Goal: Transaction & Acquisition: Purchase product/service

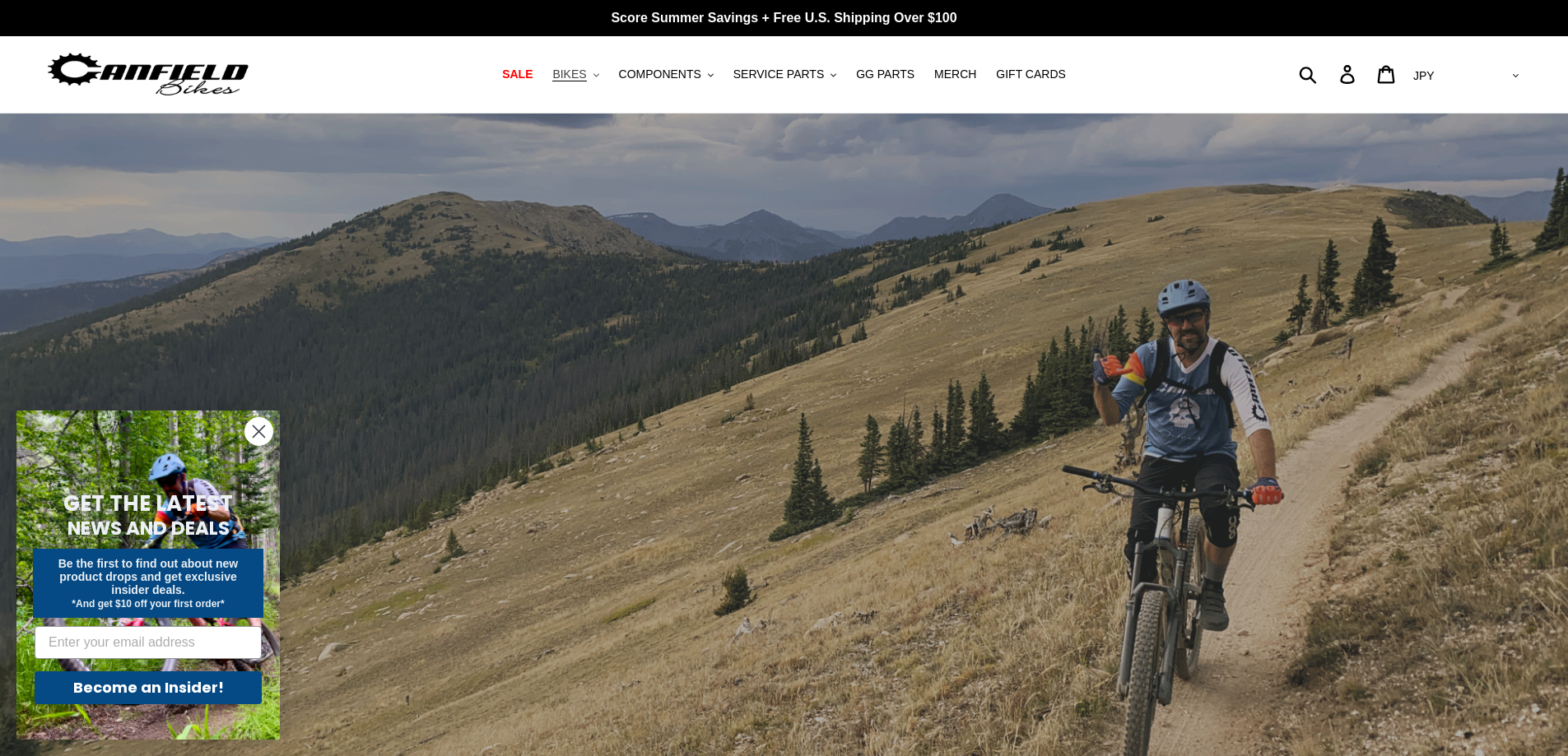
click at [603, 74] on button "BIKES .cls-1{fill:#231f20}" at bounding box center [575, 74] width 63 height 22
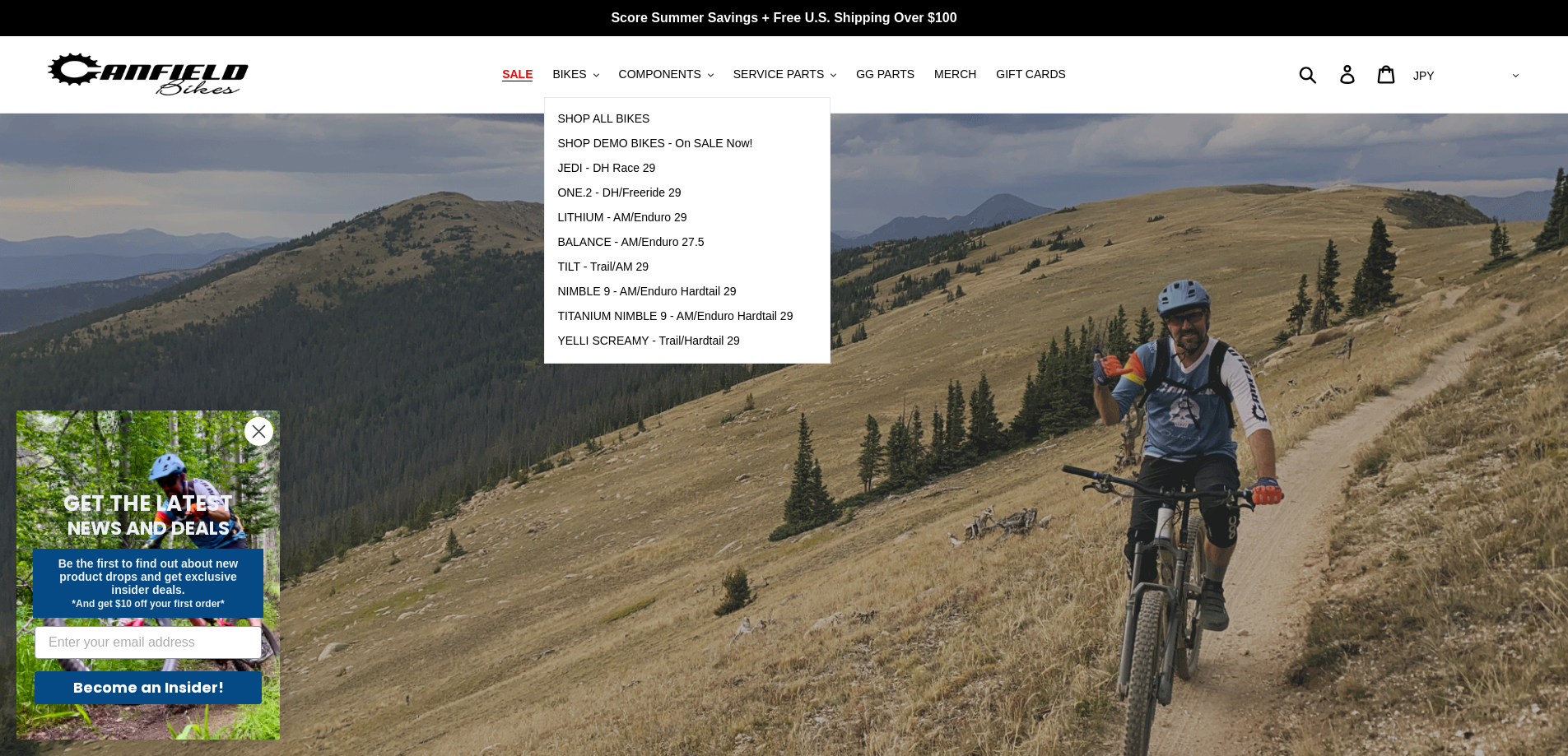
click at [533, 74] on span "SALE" at bounding box center [517, 74] width 30 height 14
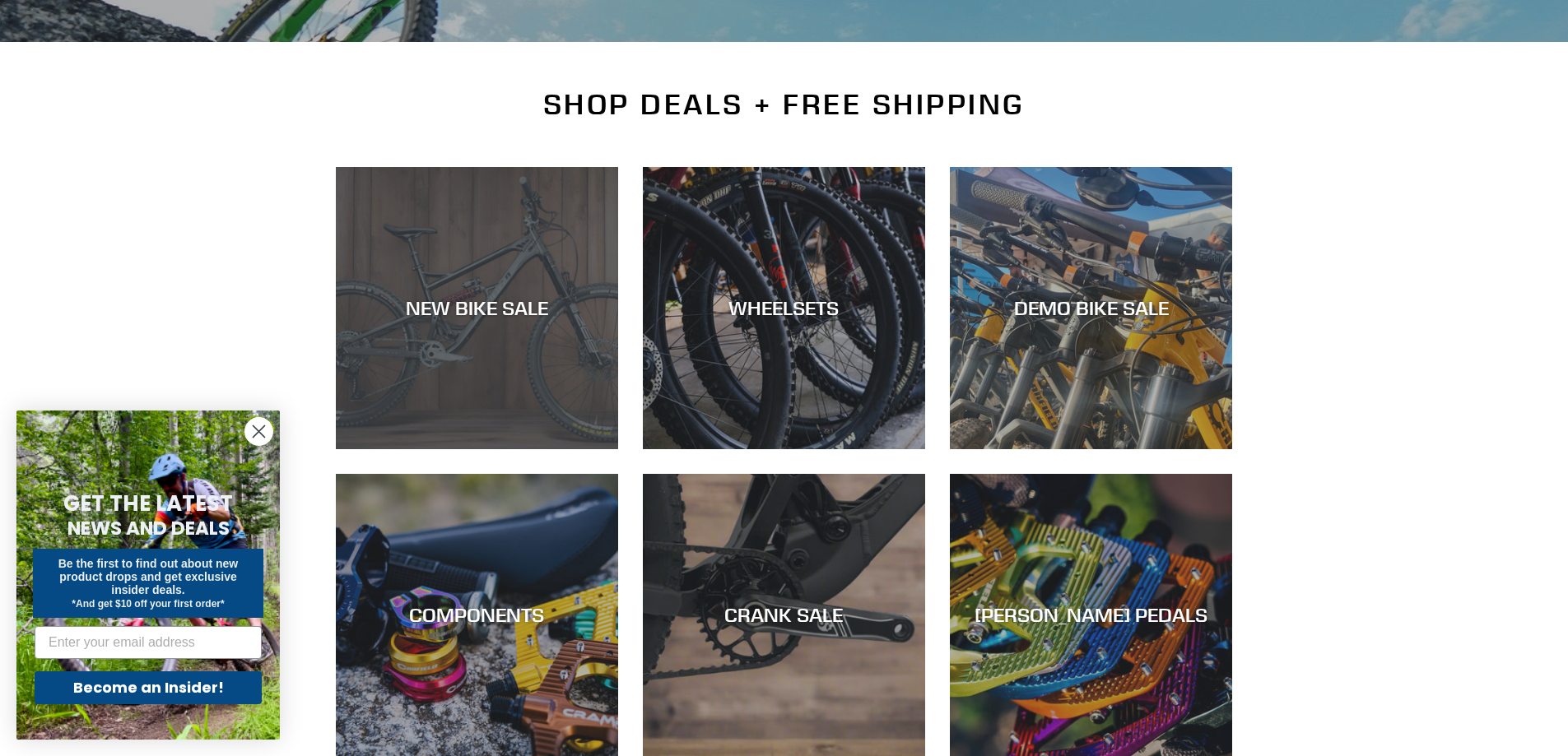
scroll to position [329, 0]
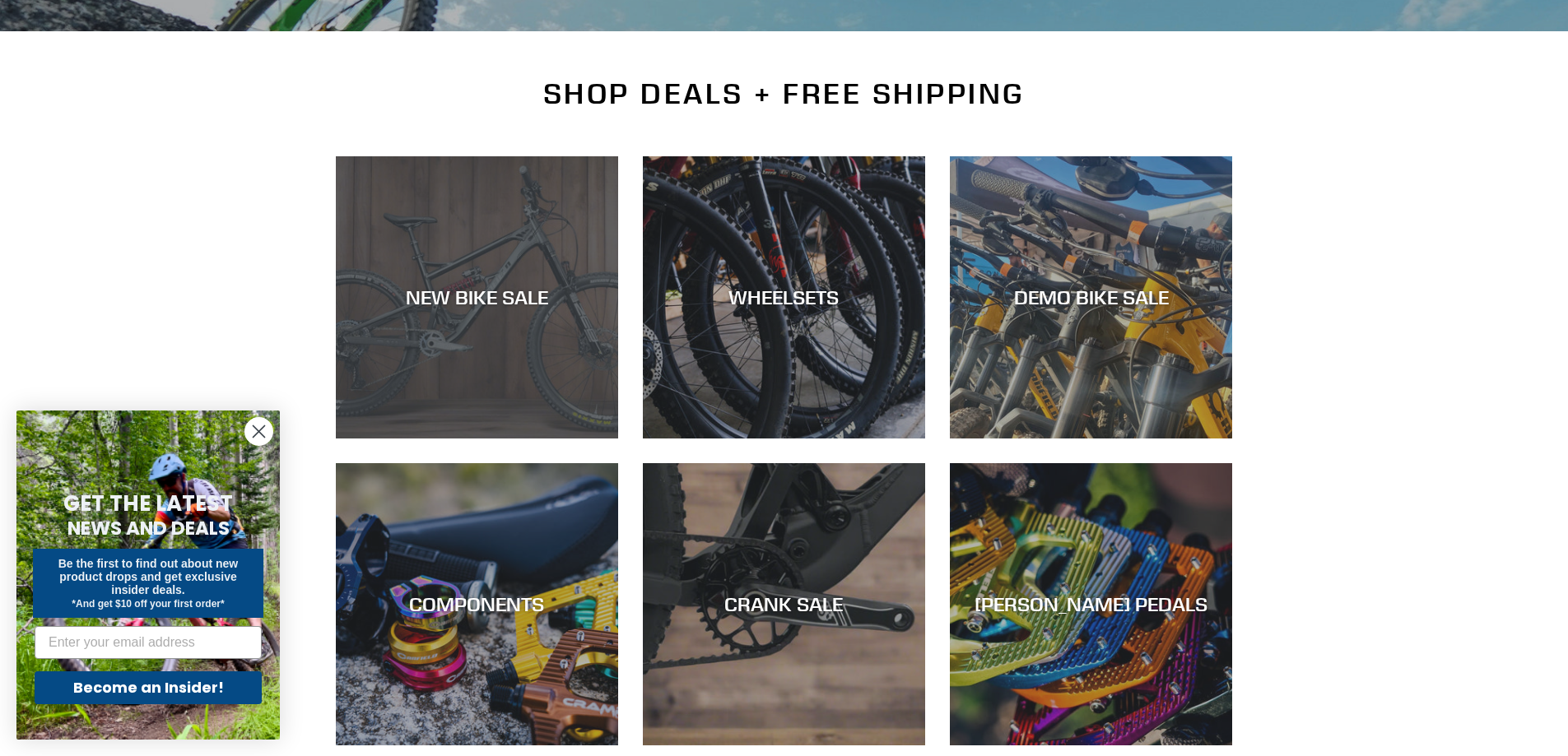
click at [502, 306] on div "NEW BIKE SALE" at bounding box center [477, 297] width 282 height 24
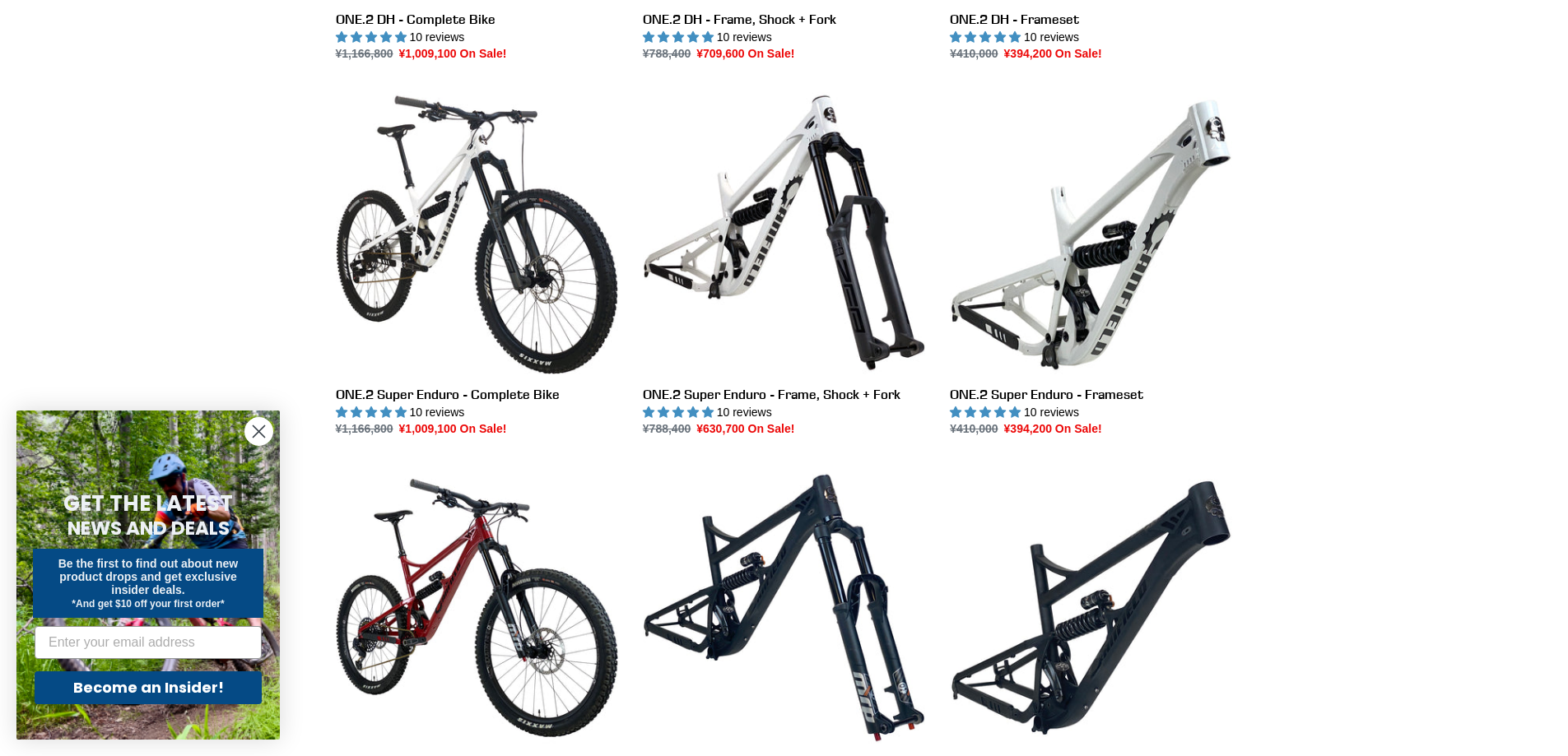
scroll to position [1126, 0]
